Goal: Submit feedback/report problem

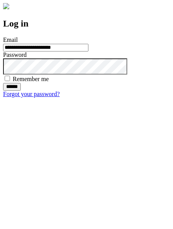
type input "**********"
click at [21, 91] on input "******" at bounding box center [12, 87] width 18 height 8
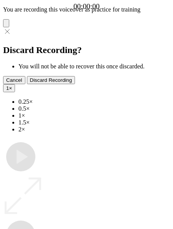
type input "**********"
